Goal: Information Seeking & Learning: Learn about a topic

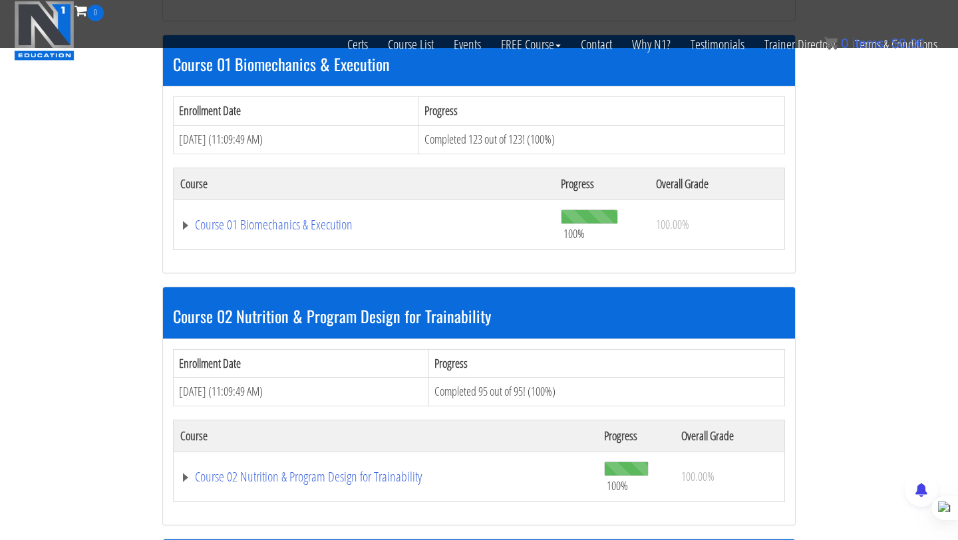
scroll to position [392, 0]
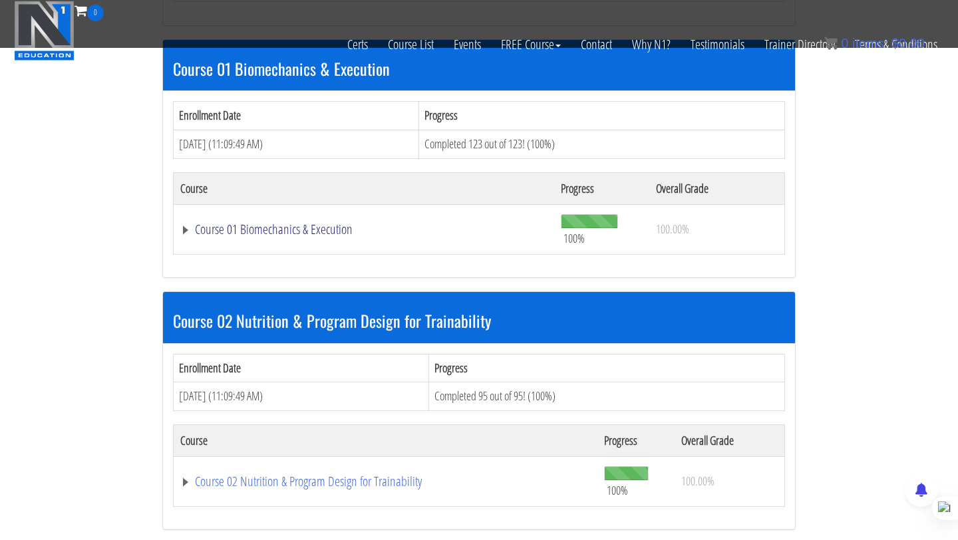
click at [293, 236] on link "Course 01 Biomechanics & Execution" at bounding box center [363, 229] width 367 height 13
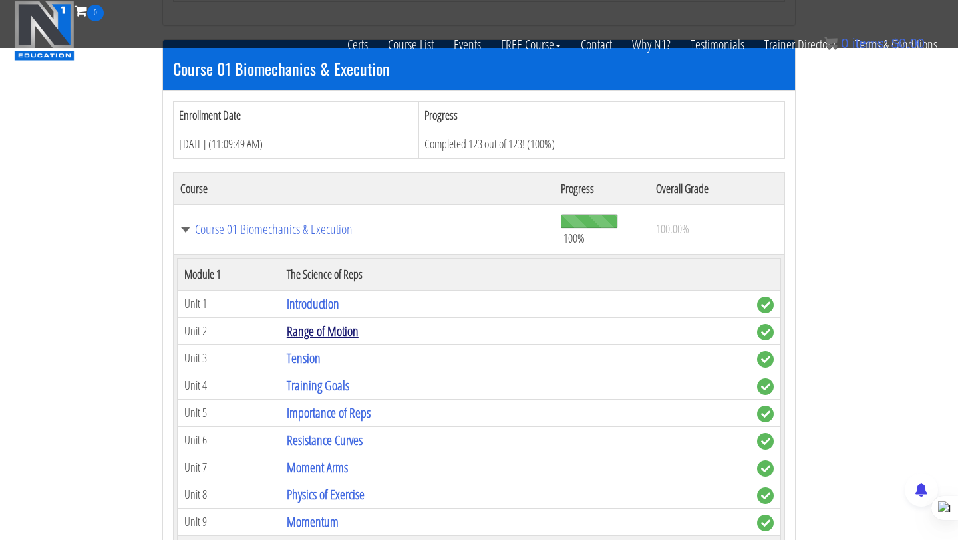
click at [322, 336] on link "Range of Motion" at bounding box center [323, 331] width 72 height 18
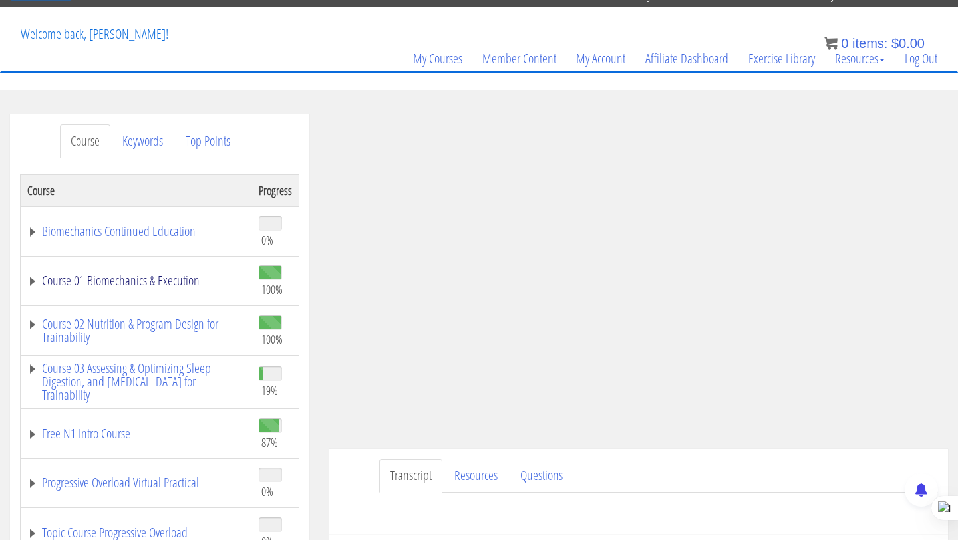
scroll to position [188, 0]
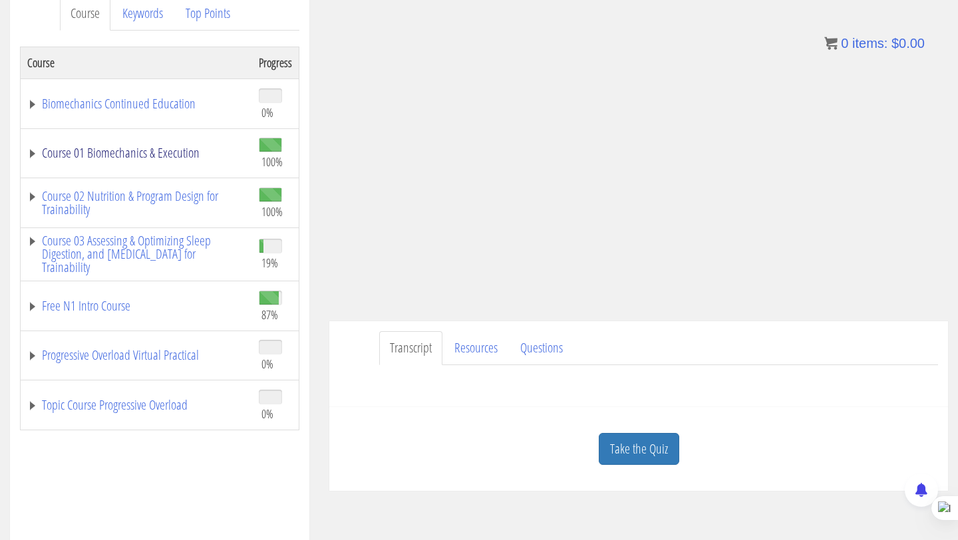
click at [35, 154] on link "Course 01 Biomechanics & Execution" at bounding box center [136, 152] width 218 height 13
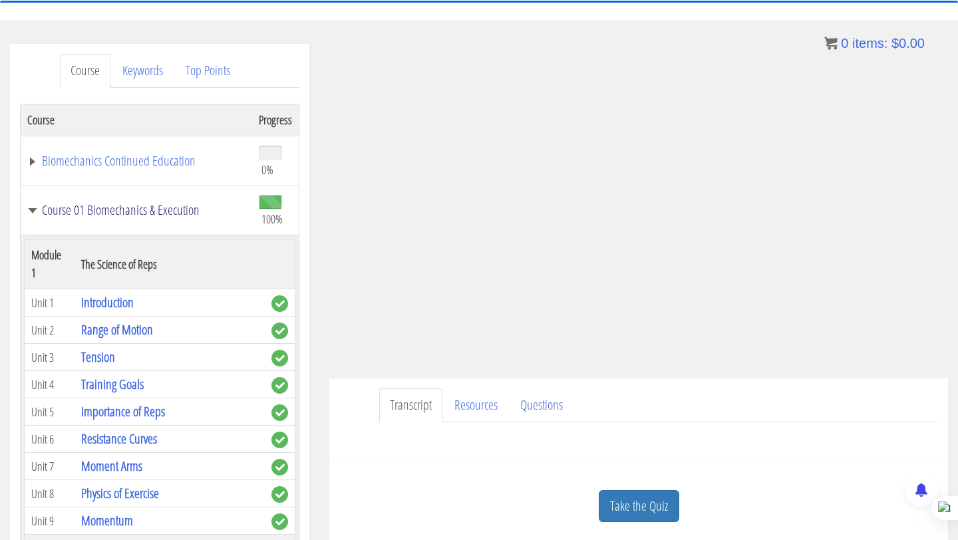
scroll to position [137, 0]
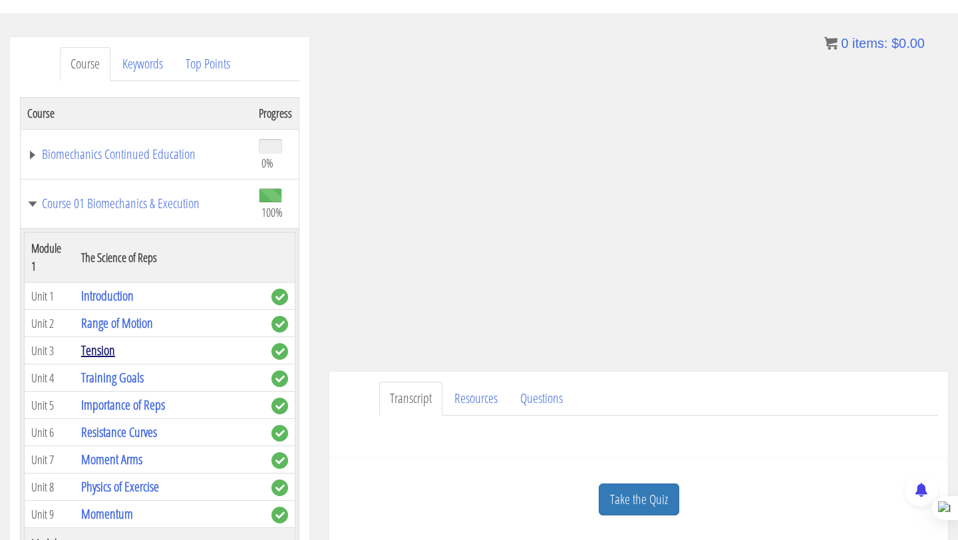
click at [101, 341] on link "Tension" at bounding box center [98, 350] width 34 height 18
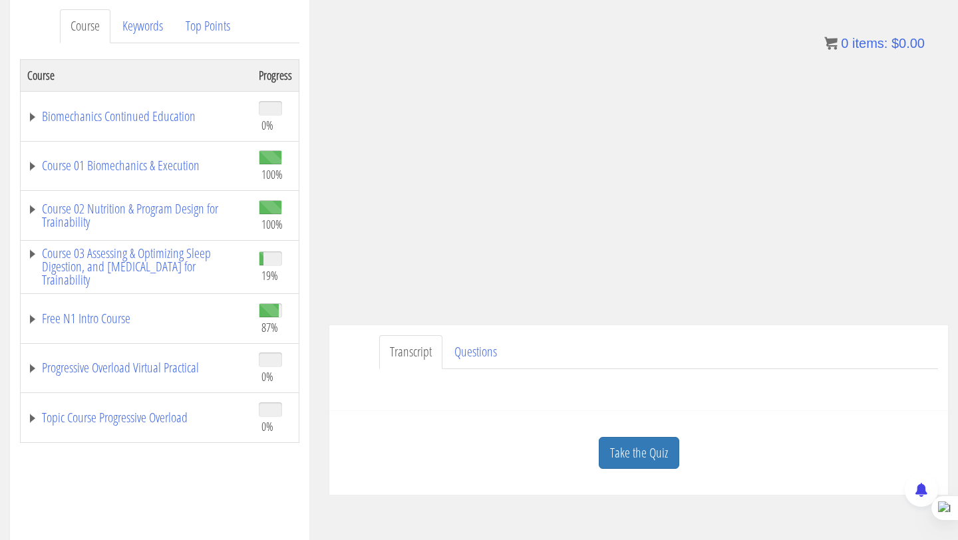
scroll to position [178, 0]
click at [51, 163] on link "Course 01 Biomechanics & Execution" at bounding box center [136, 162] width 218 height 13
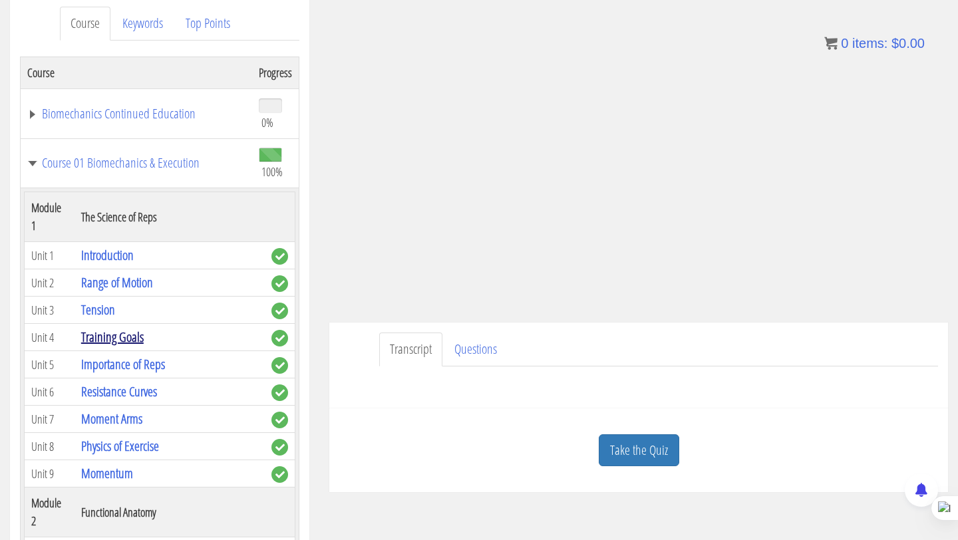
click at [109, 328] on link "Training Goals" at bounding box center [112, 337] width 63 height 18
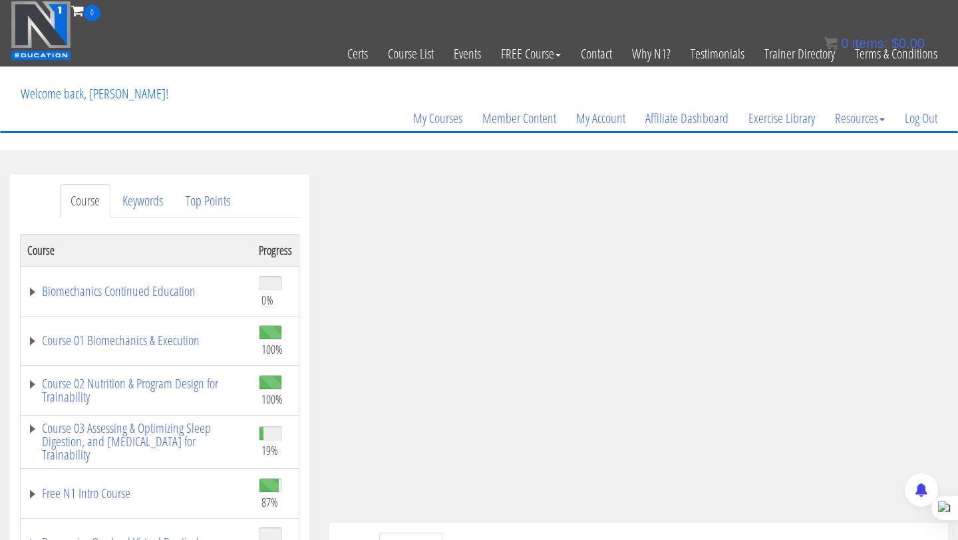
scroll to position [83, 0]
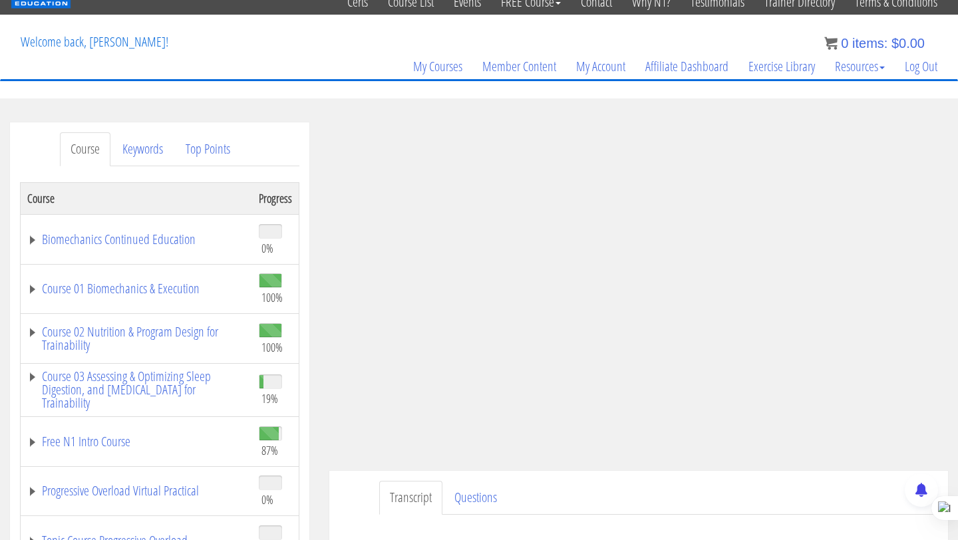
scroll to position [64, 0]
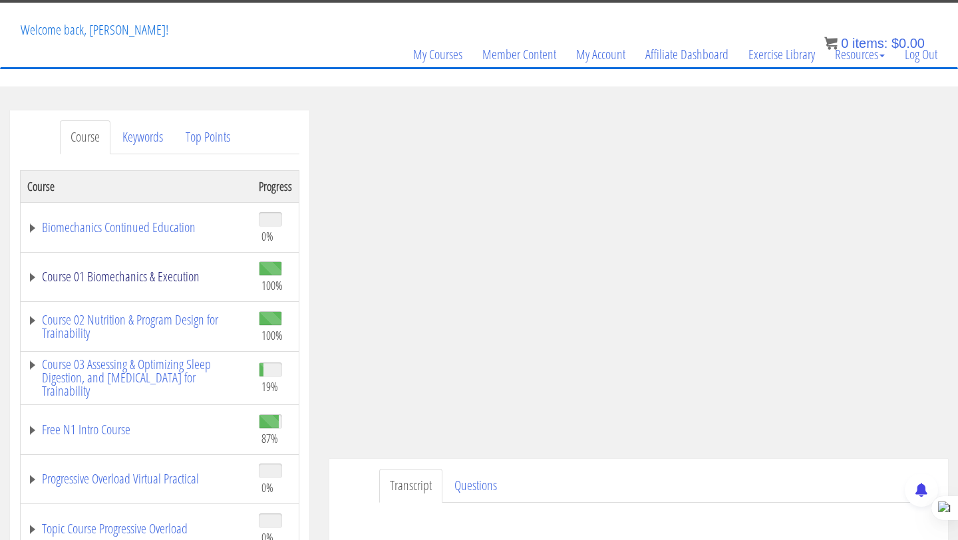
click at [165, 276] on link "Course 01 Biomechanics & Execution" at bounding box center [136, 276] width 218 height 13
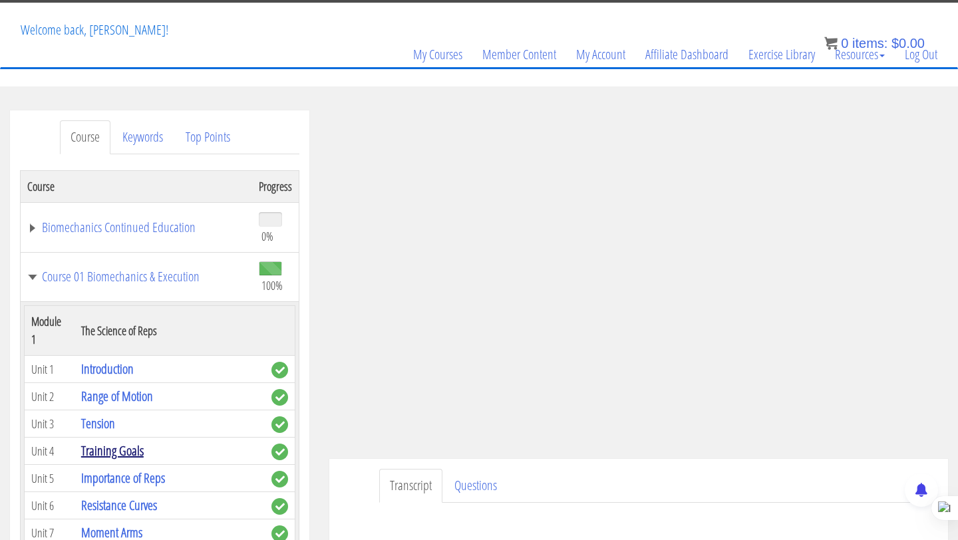
click at [112, 442] on link "Training Goals" at bounding box center [112, 451] width 63 height 18
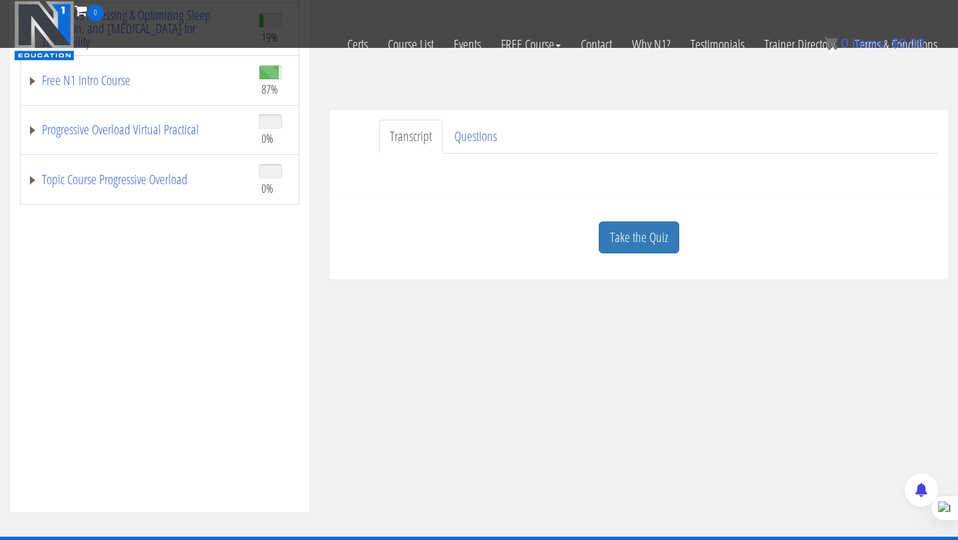
scroll to position [338, 0]
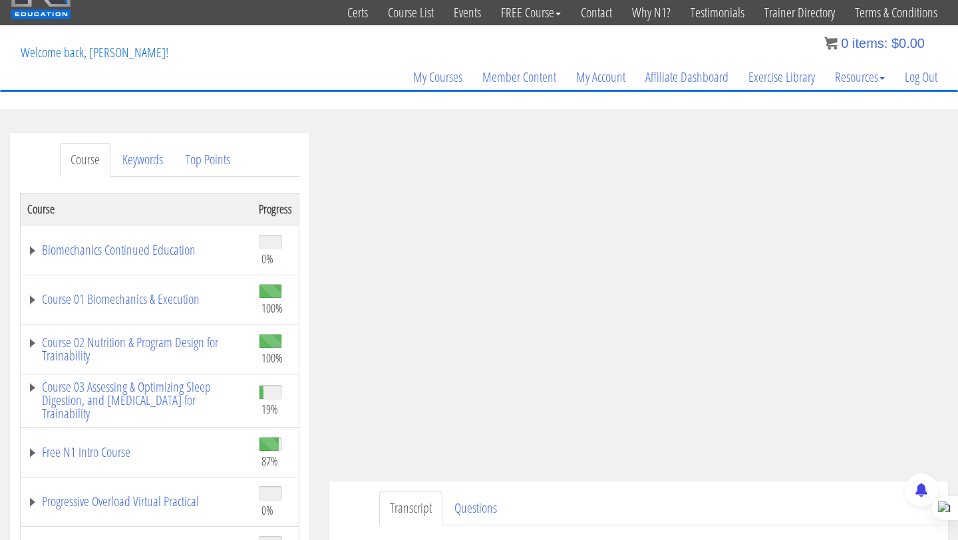
scroll to position [67, 0]
